Goal: Communication & Community: Ask a question

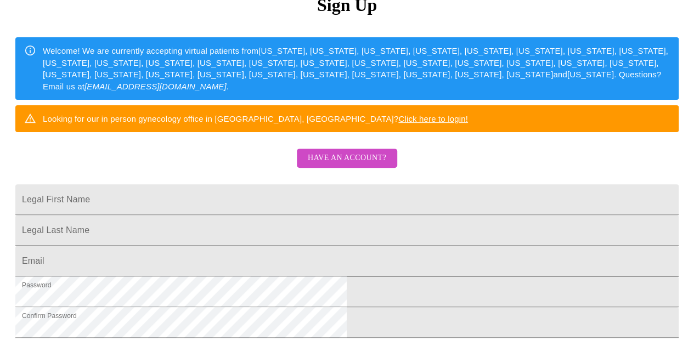
scroll to position [39, 0]
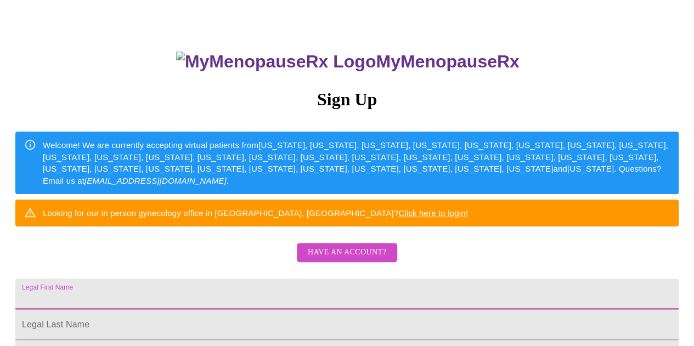
click at [230, 305] on input "Legal First Name" at bounding box center [346, 294] width 663 height 31
type input "[EMAIL_ADDRESS][DOMAIN_NAME]"
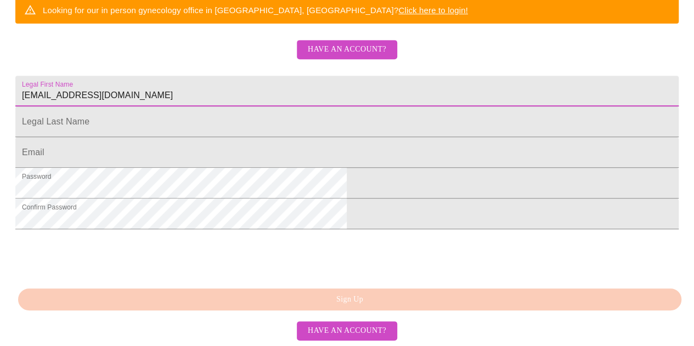
scroll to position [259, 0]
click at [208, 106] on input "Legal First Name" at bounding box center [346, 91] width 663 height 31
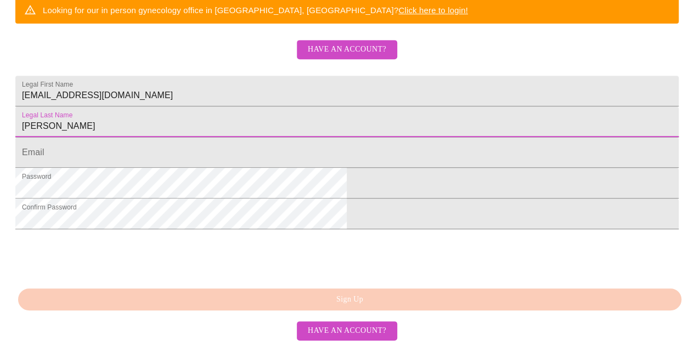
click at [218, 137] on input "[PERSON_NAME]" at bounding box center [346, 121] width 663 height 31
type input "[PERSON_NAME]"
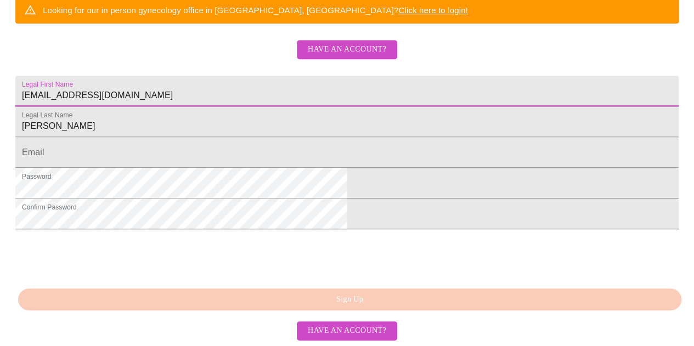
click at [329, 96] on input "[EMAIL_ADDRESS][DOMAIN_NAME]" at bounding box center [346, 91] width 663 height 31
type input "s"
type input "[PERSON_NAME]"
click at [210, 168] on input "Legal First Name" at bounding box center [346, 152] width 663 height 31
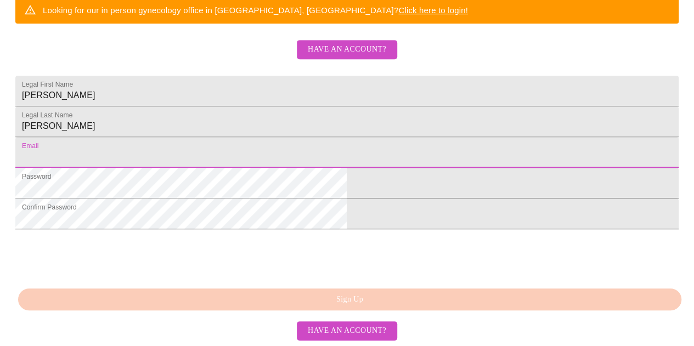
type input "[EMAIL_ADDRESS][DOMAIN_NAME]"
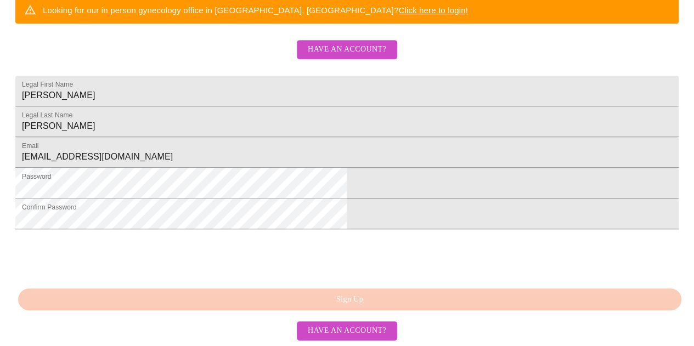
scroll to position [314, 0]
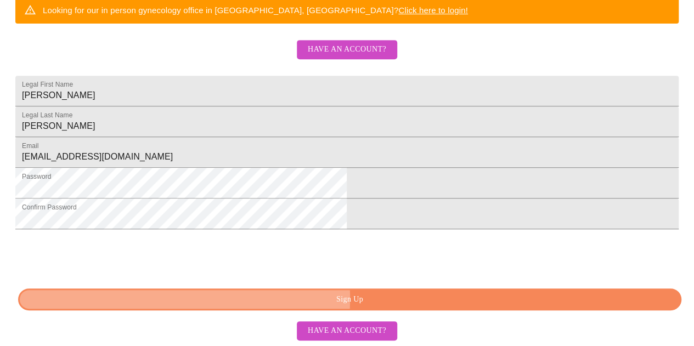
click at [325, 300] on span "Sign Up" at bounding box center [350, 300] width 638 height 14
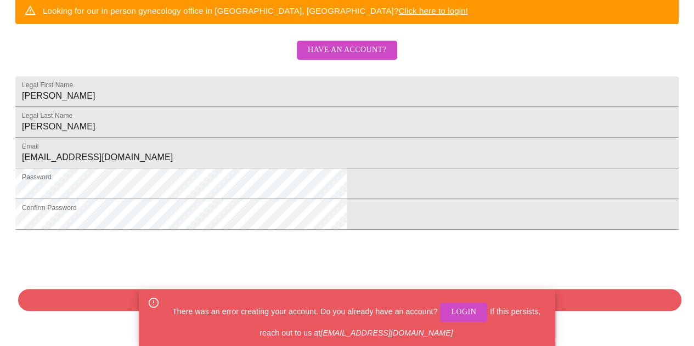
drag, startPoint x: 463, startPoint y: 323, endPoint x: 468, endPoint y: 316, distance: 8.2
click at [464, 323] on div "There was an error creating your account. Do you already have an account? Login…" at bounding box center [356, 318] width 380 height 50
click at [468, 316] on span "Login" at bounding box center [463, 312] width 25 height 14
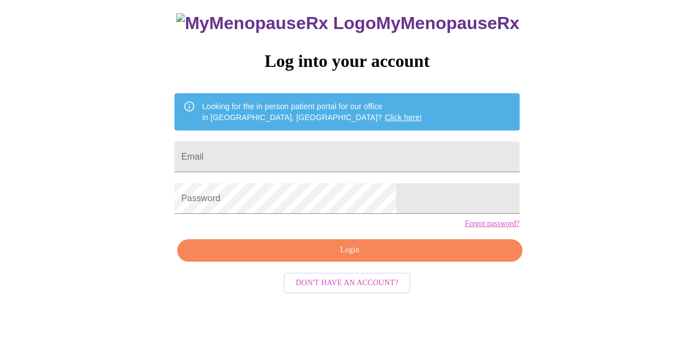
scroll to position [49, 0]
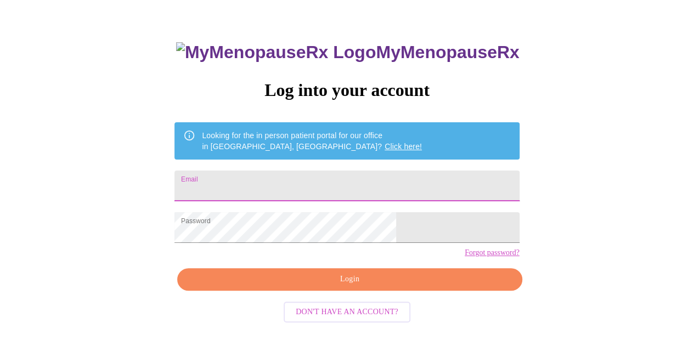
click at [291, 175] on input "Email" at bounding box center [346, 186] width 344 height 31
type input "[EMAIL_ADDRESS][DOMAIN_NAME]"
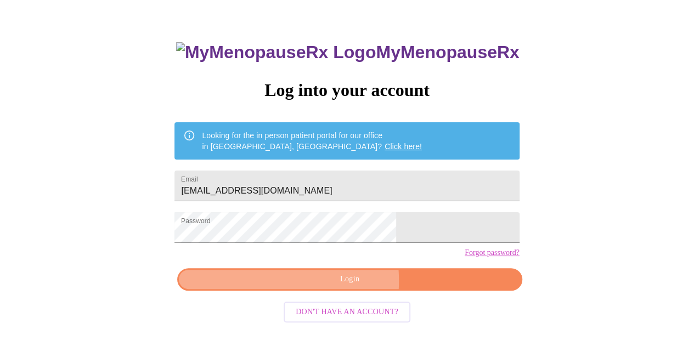
click at [296, 286] on span "Login" at bounding box center [349, 280] width 319 height 14
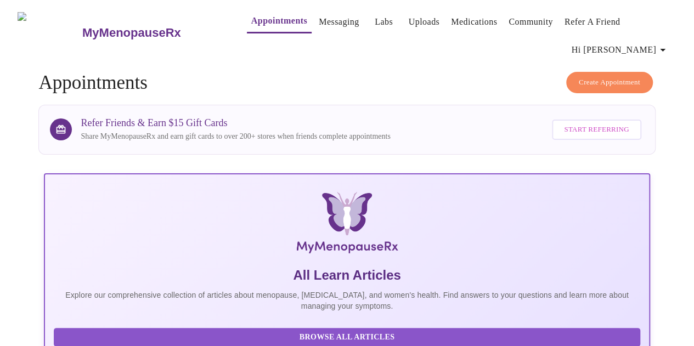
click at [461, 22] on link "Medications" at bounding box center [474, 21] width 46 height 15
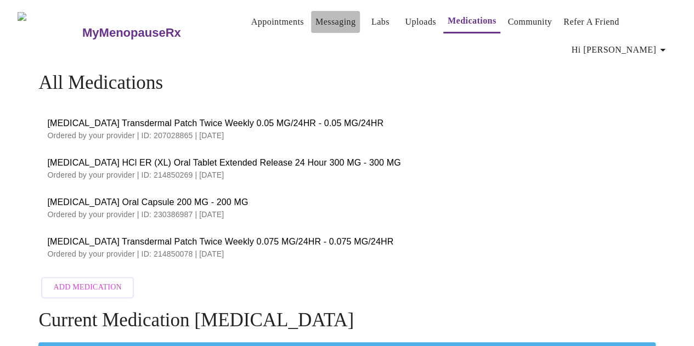
click at [335, 14] on link "Messaging" at bounding box center [335, 21] width 40 height 15
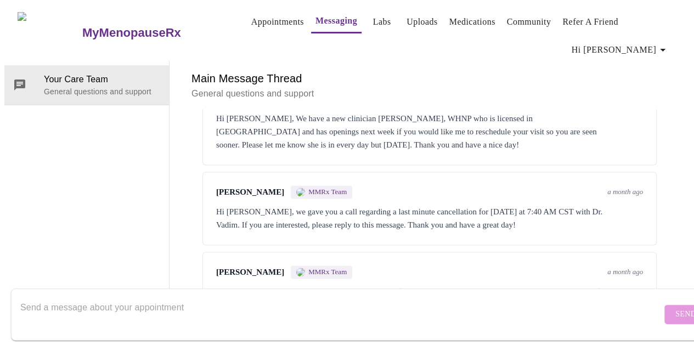
scroll to position [799, 0]
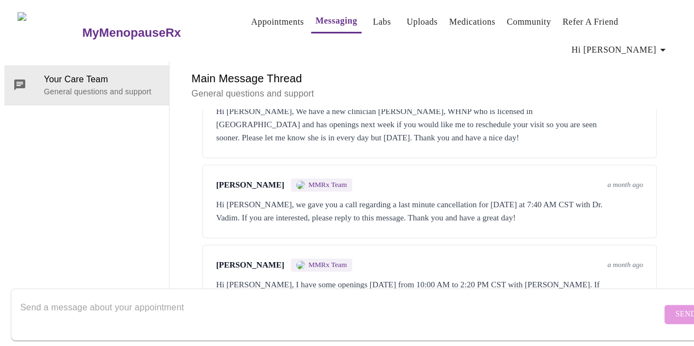
click at [642, 309] on form "Send" at bounding box center [363, 314] width 704 height 52
click at [662, 299] on form "Send" at bounding box center [363, 314] width 704 height 52
click at [61, 293] on div at bounding box center [340, 314] width 641 height 42
click at [59, 297] on textarea "Send a message about your appointment" at bounding box center [340, 314] width 641 height 35
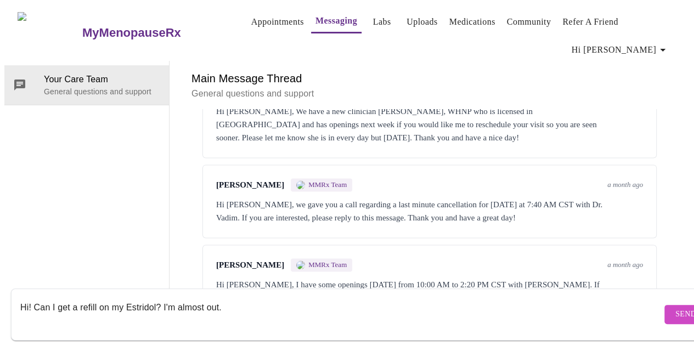
click at [143, 297] on textarea "Hi! Can I get a refill on my Estridol? I'm almost out." at bounding box center [340, 314] width 641 height 35
click at [367, 311] on textarea "Hi! Can I get a refill on my [MEDICAL_DATA]? I'm almost out." at bounding box center [340, 314] width 641 height 35
type textarea "Hi! Can I get a refill on my [MEDICAL_DATA]? I'm almost out."
click at [457, 17] on link "Medications" at bounding box center [472, 21] width 46 height 15
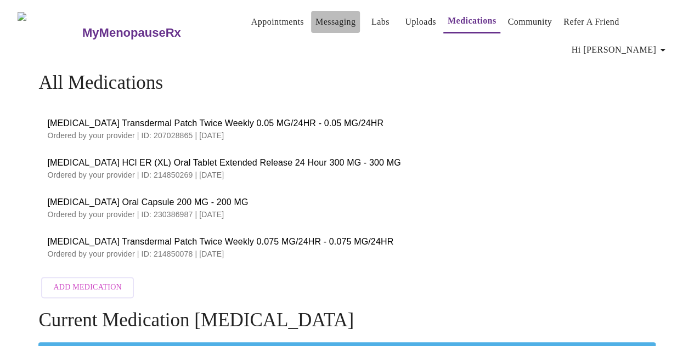
click at [332, 19] on link "Messaging" at bounding box center [335, 21] width 40 height 15
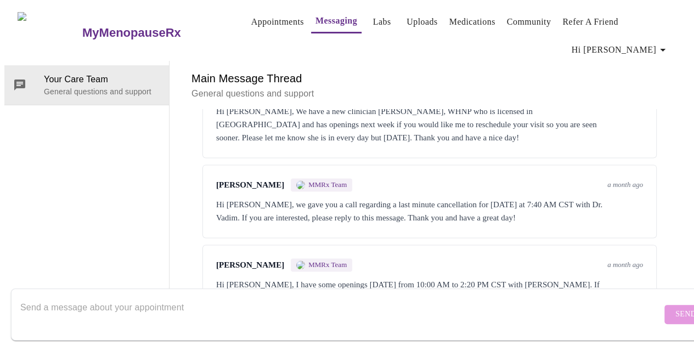
scroll to position [799, 0]
click at [69, 297] on textarea "Send a message about your appointment" at bounding box center [340, 314] width 641 height 35
type textarea "Hi can I get a refill on my [MEDICAL_DATA] patch? I'm almost out."
click at [675, 308] on span "Send" at bounding box center [685, 315] width 21 height 14
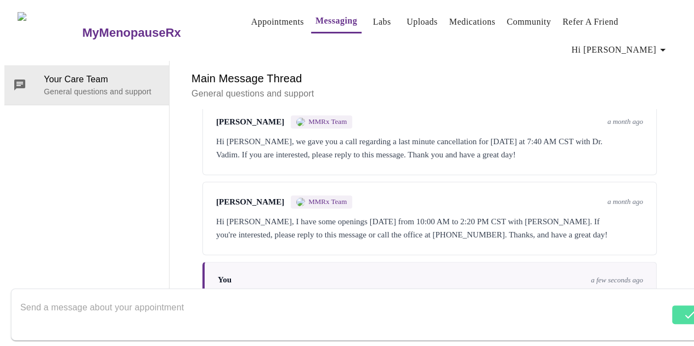
scroll to position [865, 0]
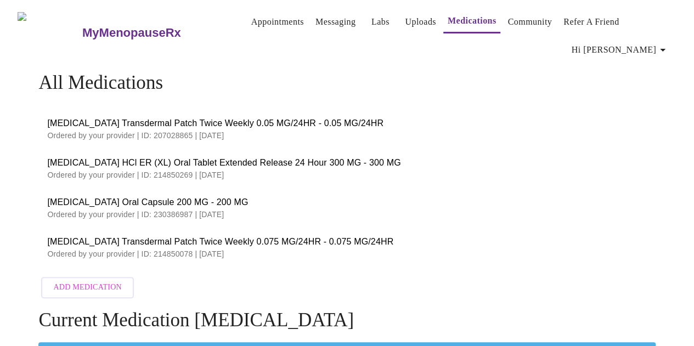
click at [269, 14] on link "Appointments" at bounding box center [277, 21] width 53 height 15
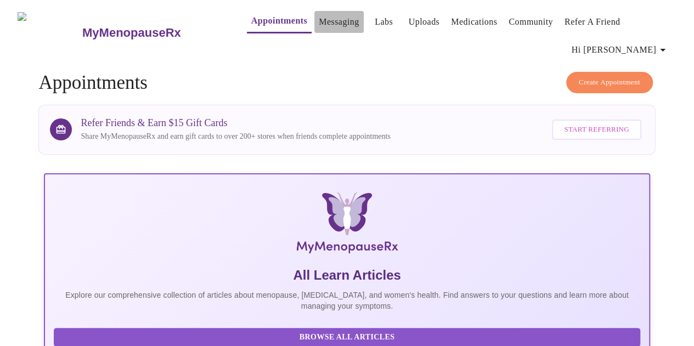
click at [319, 20] on link "Messaging" at bounding box center [339, 21] width 40 height 15
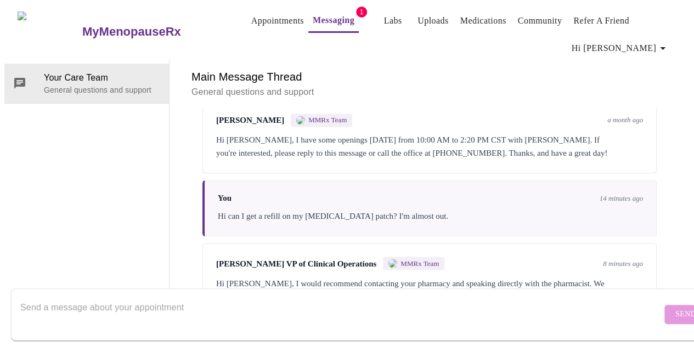
scroll to position [946, 0]
click at [37, 297] on textarea "Send a message about your appointment" at bounding box center [340, 314] width 641 height 35
type textarea "ok thank you!"
click at [675, 310] on span "Send" at bounding box center [685, 315] width 21 height 14
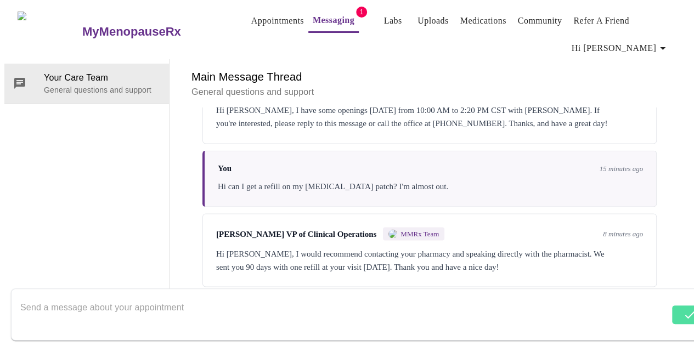
scroll to position [1012, 0]
